Goal: Check status: Check status

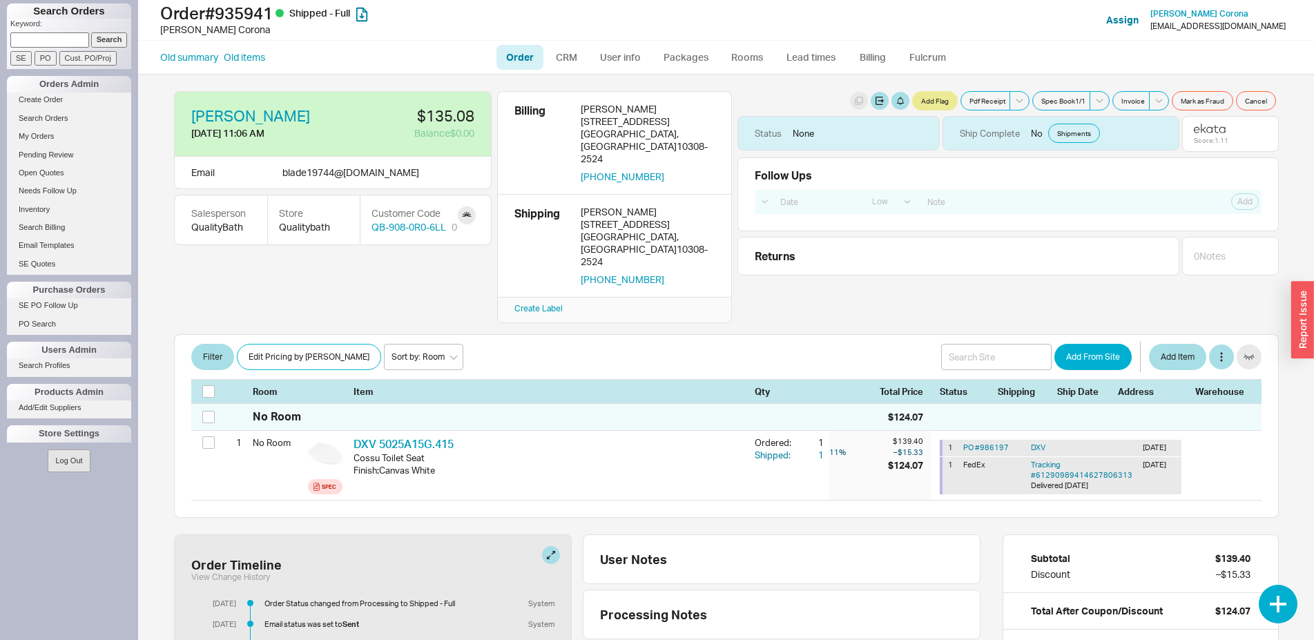
select select "LOW"
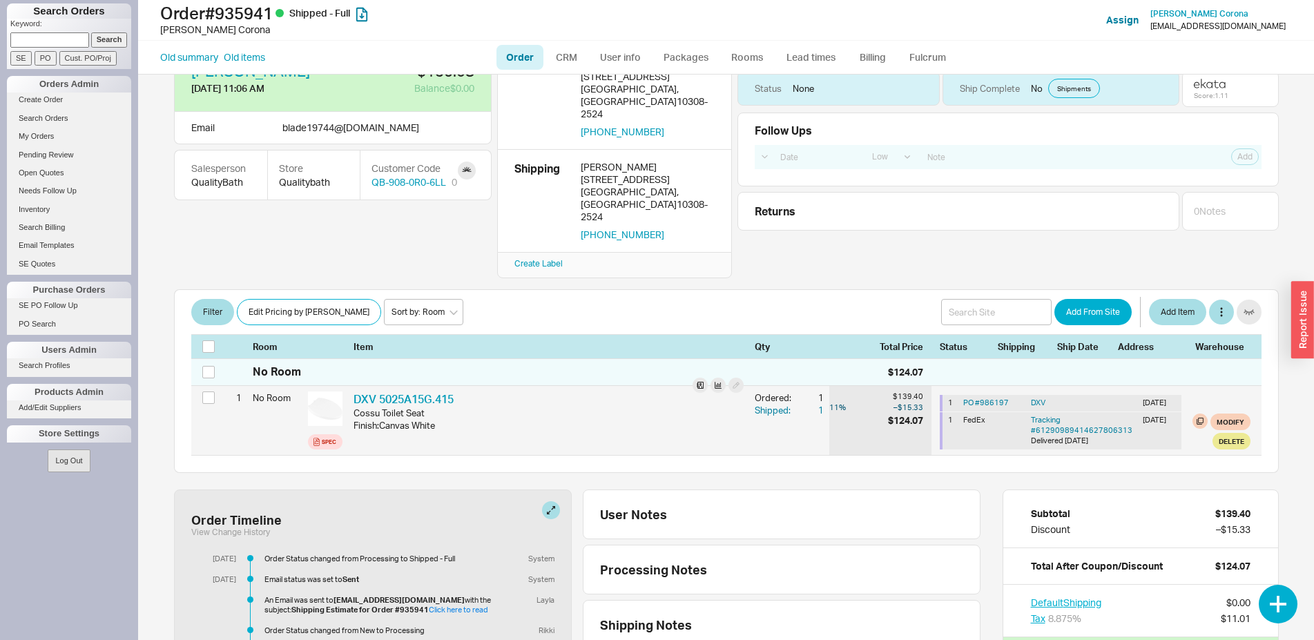
scroll to position [70, 0]
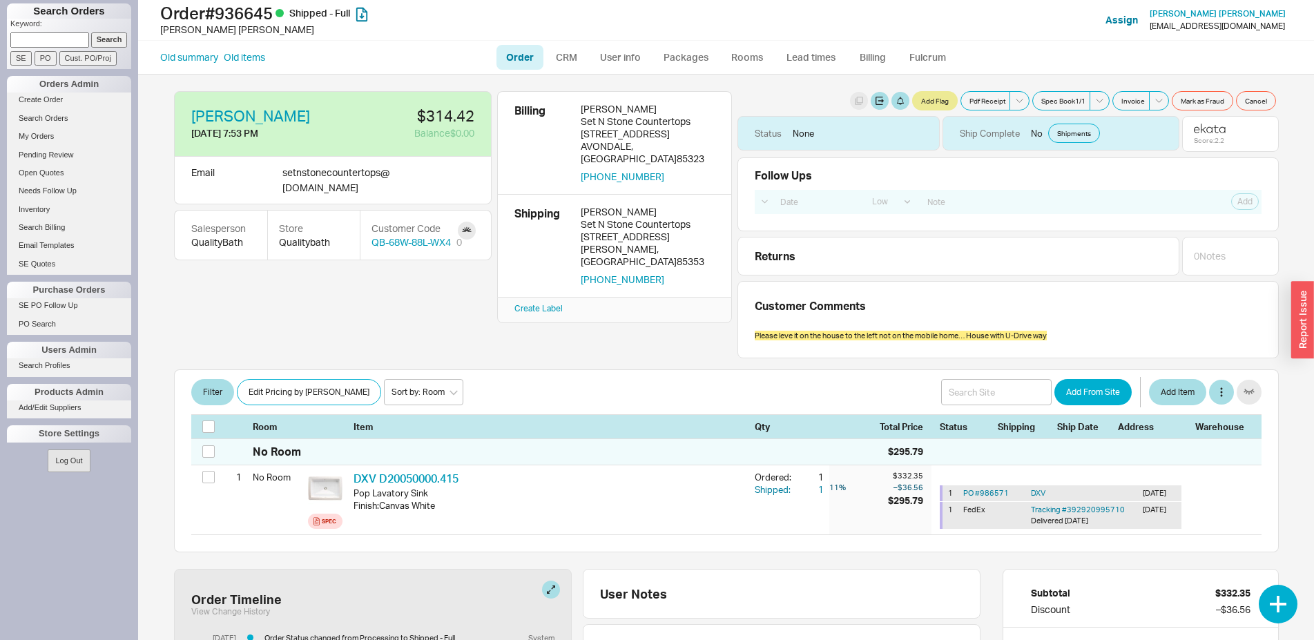
select select "LOW"
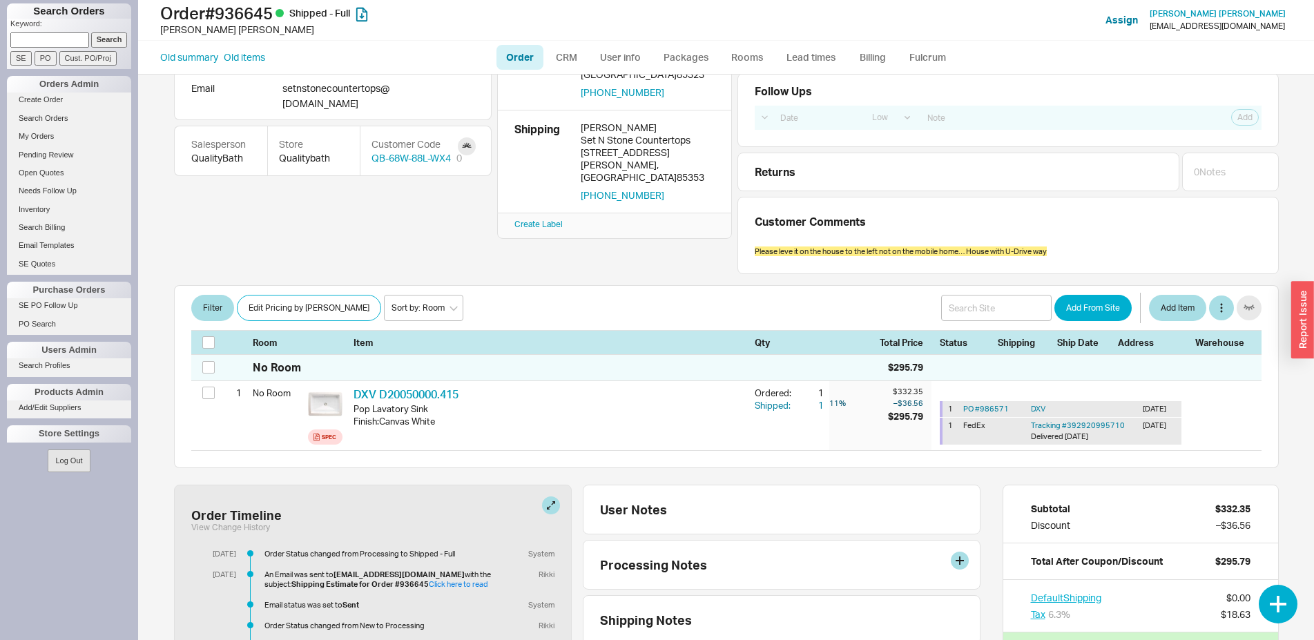
scroll to position [211, 0]
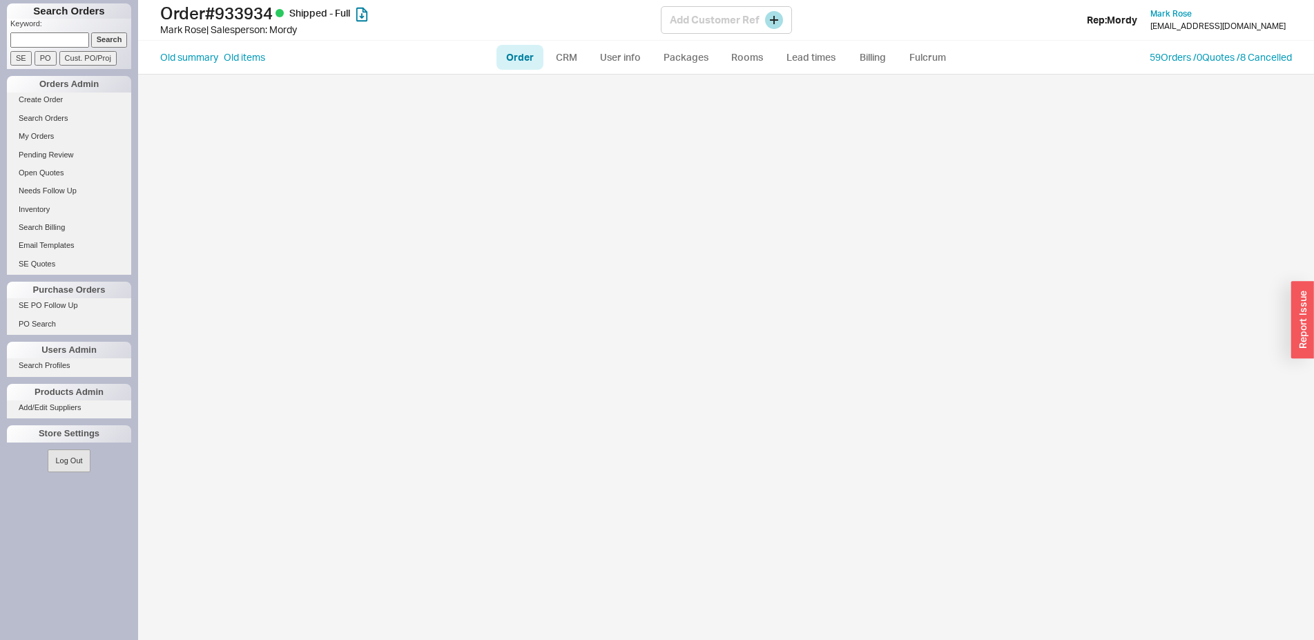
select select "LOW"
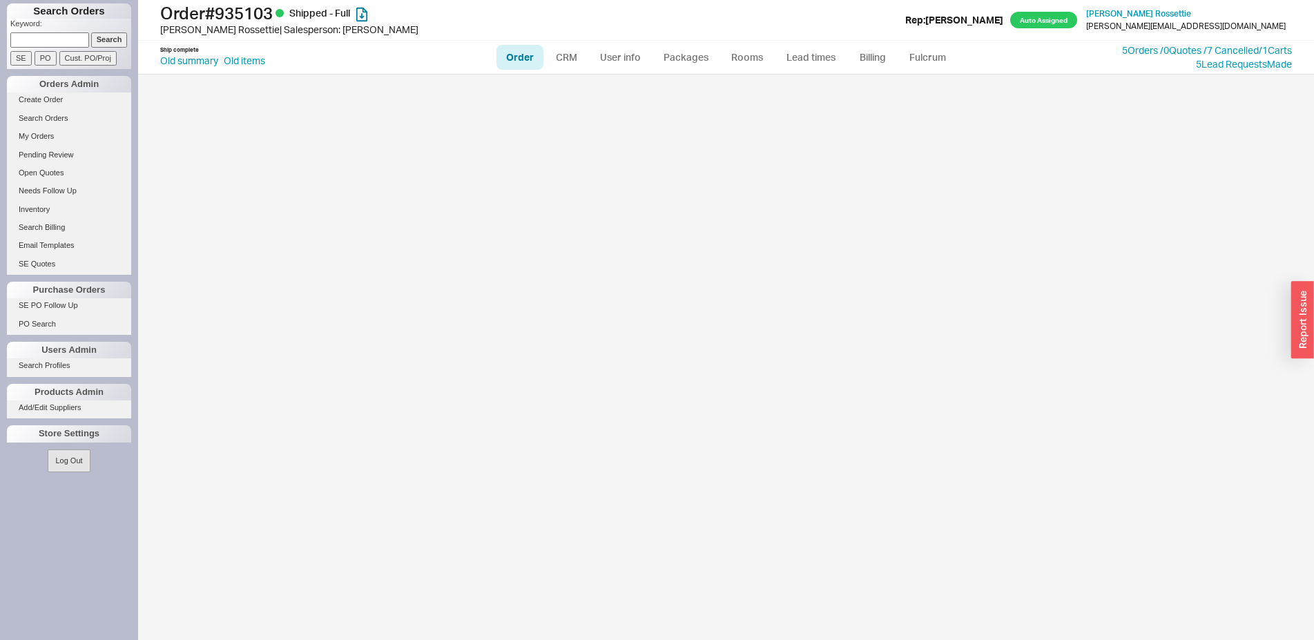
select select "LOW"
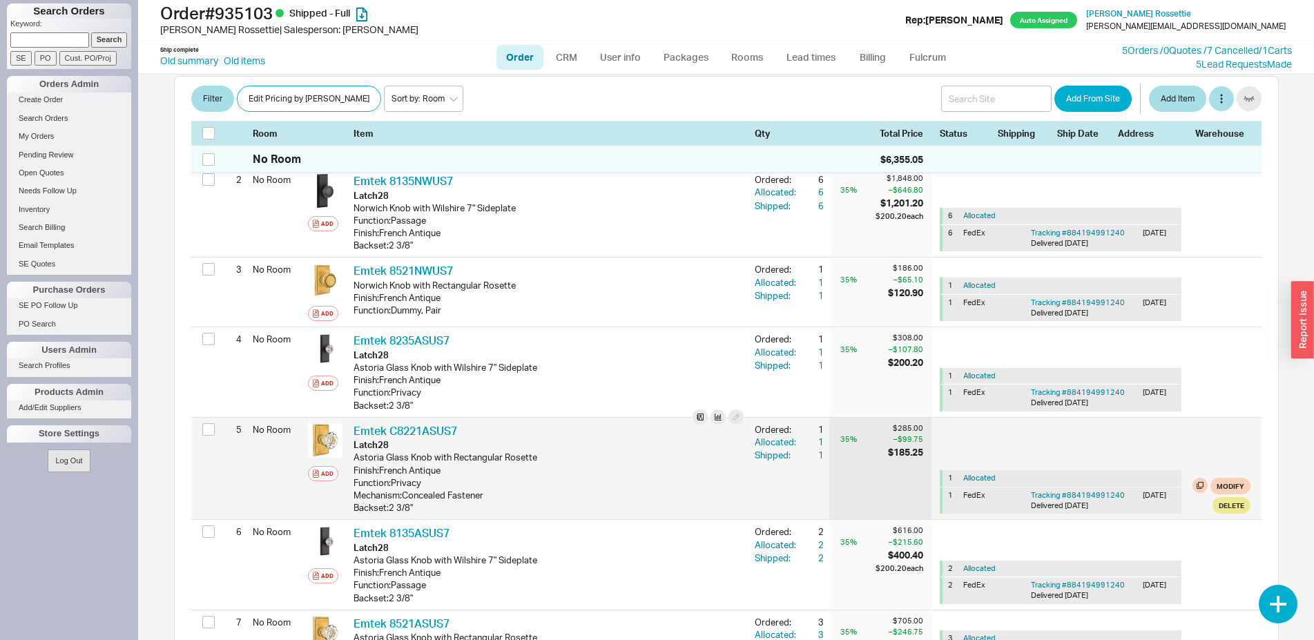
scroll to position [493, 0]
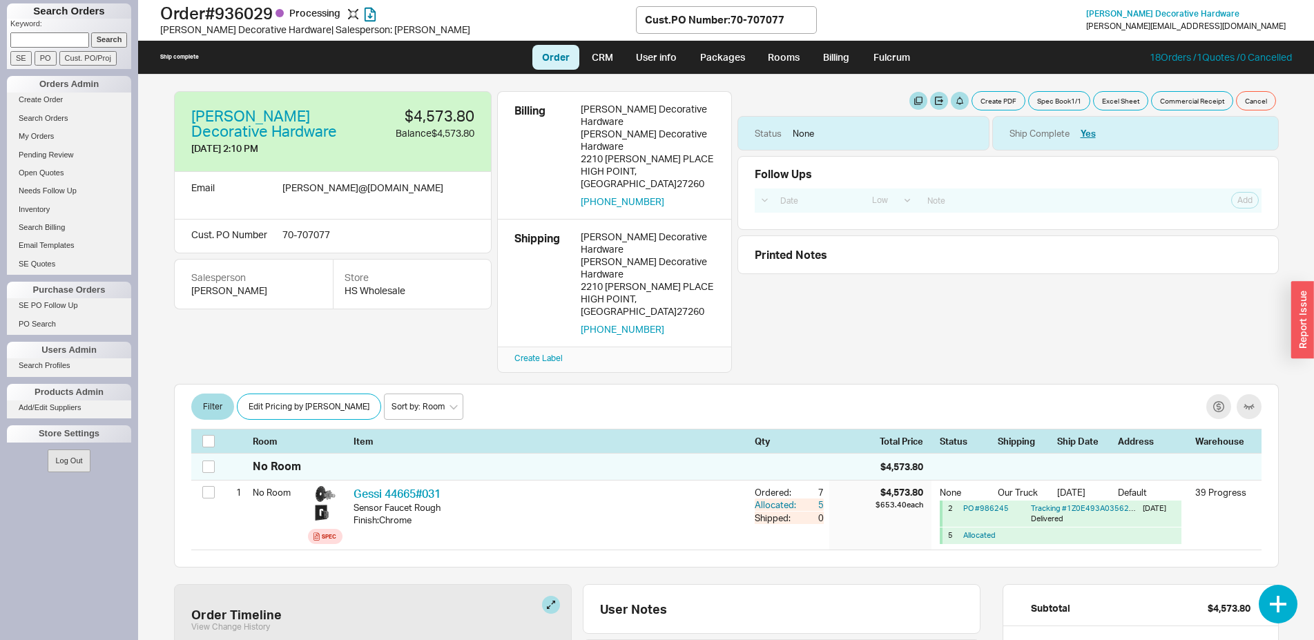
select select "LOW"
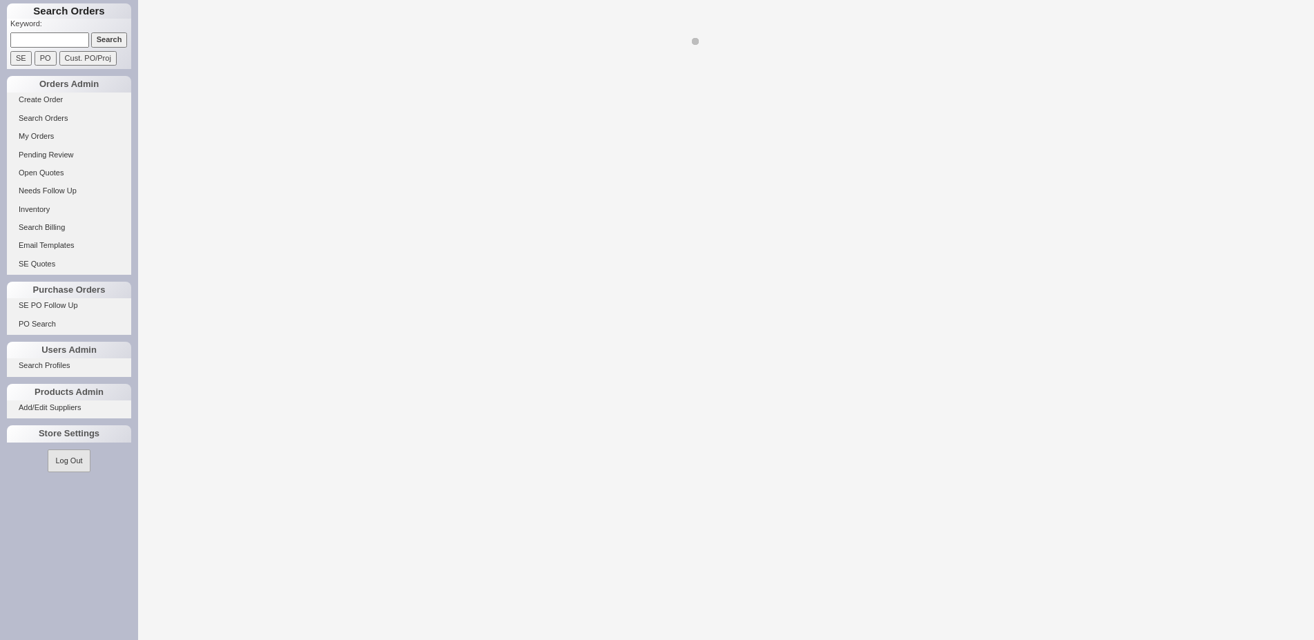
select select "LOW"
